Goal: Obtain resource: Download file/media

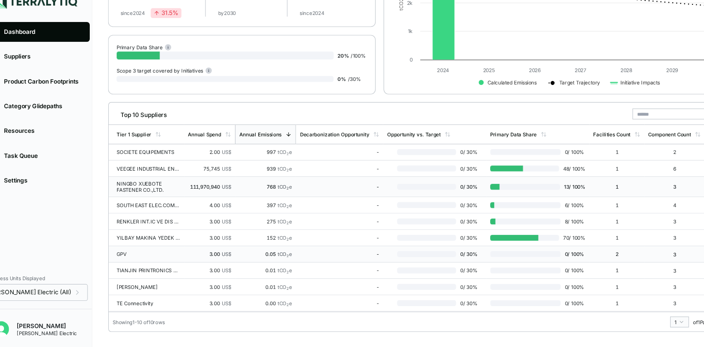
click at [157, 188] on div "NINGBO XUEBOTE FASTENER CO.,LTD." at bounding box center [152, 189] width 56 height 11
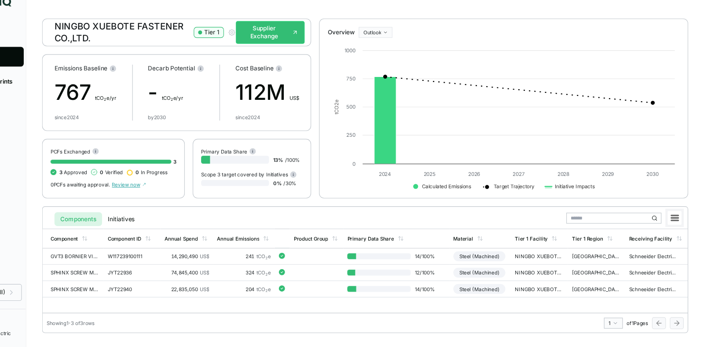
click at [676, 215] on rect at bounding box center [678, 217] width 12 height 12
click at [660, 242] on li "Download XLSX" at bounding box center [657, 243] width 49 height 9
